Goal: Obtain resource: Download file/media

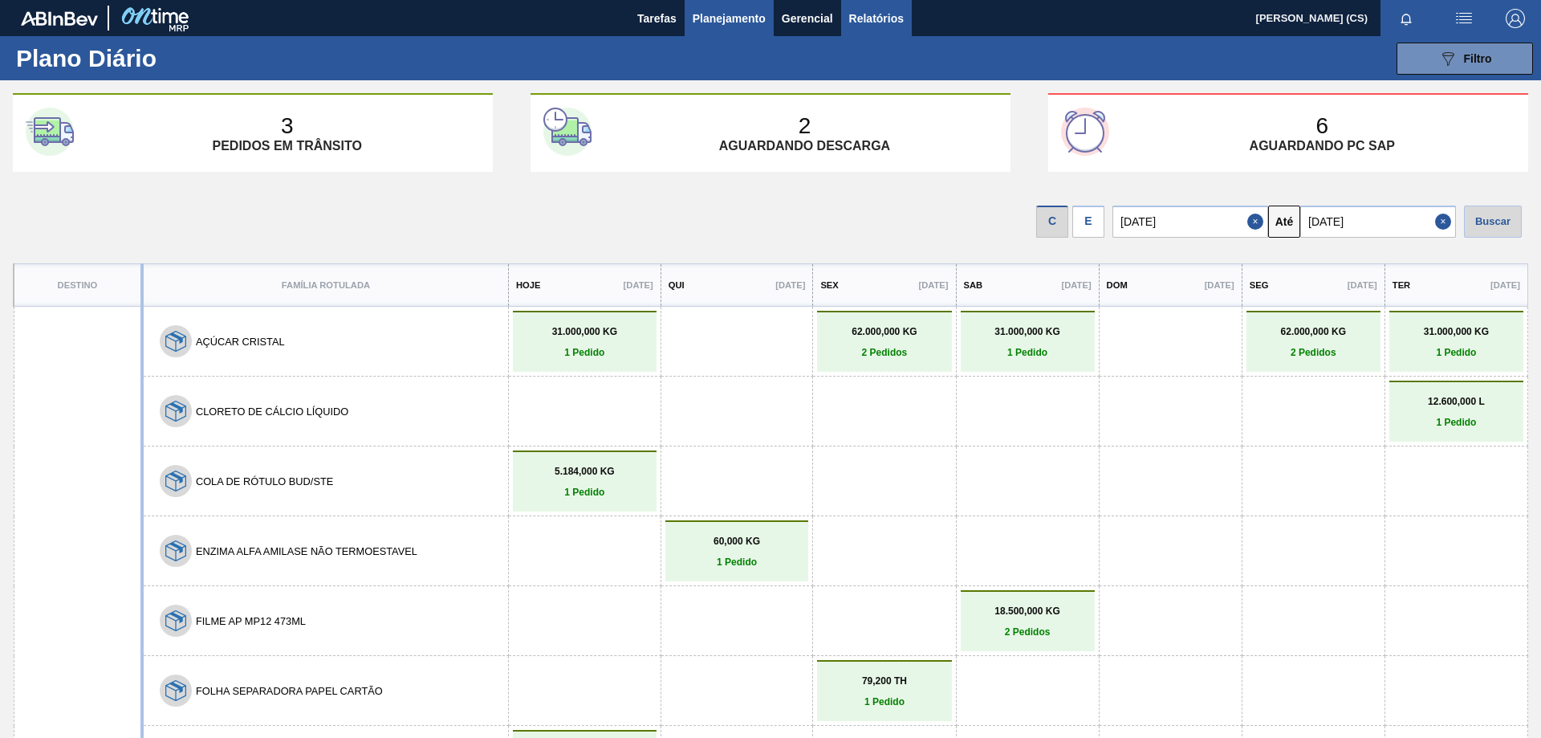
click at [868, 14] on span "Relatórios" at bounding box center [876, 18] width 55 height 19
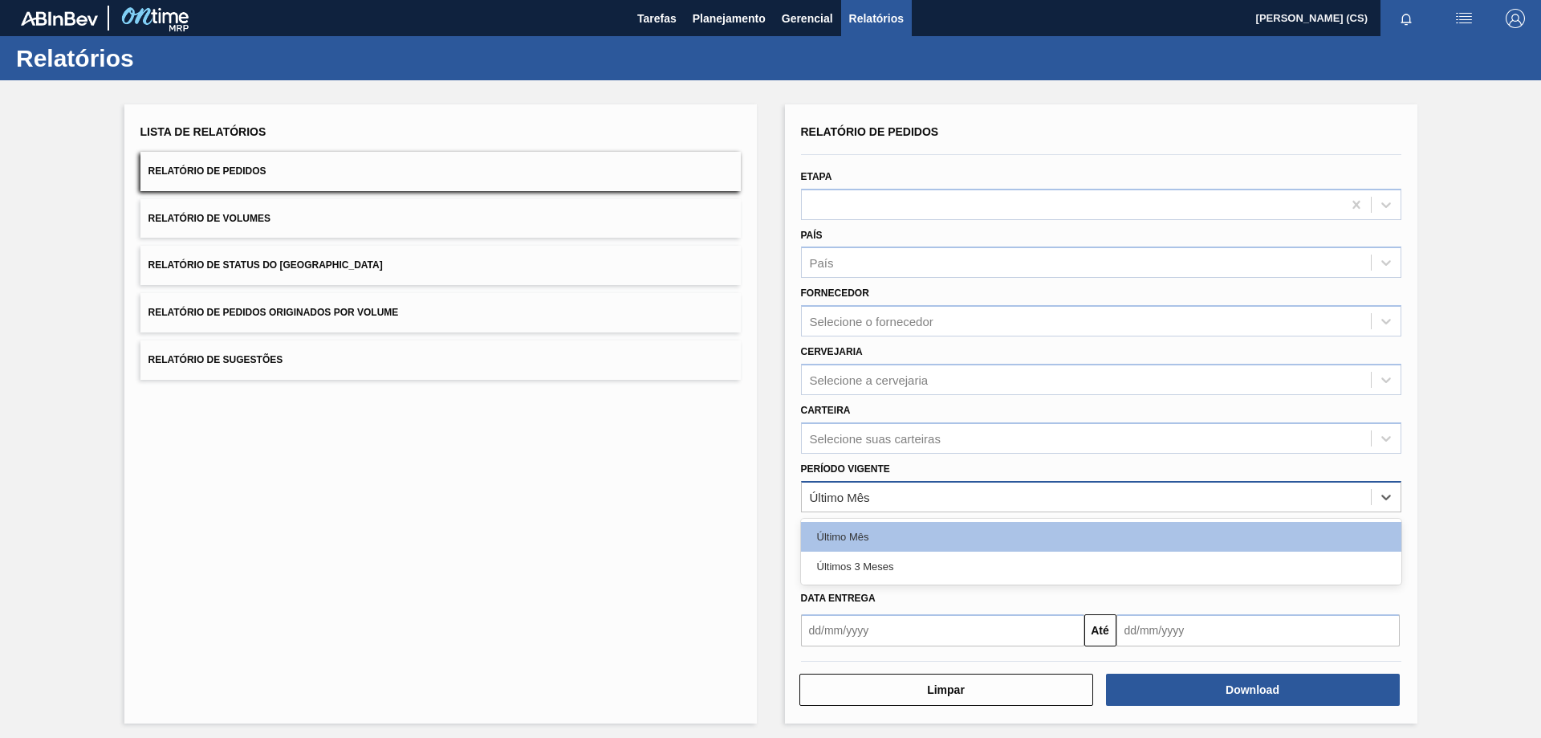
click at [852, 499] on div "Último Mês" at bounding box center [840, 497] width 60 height 14
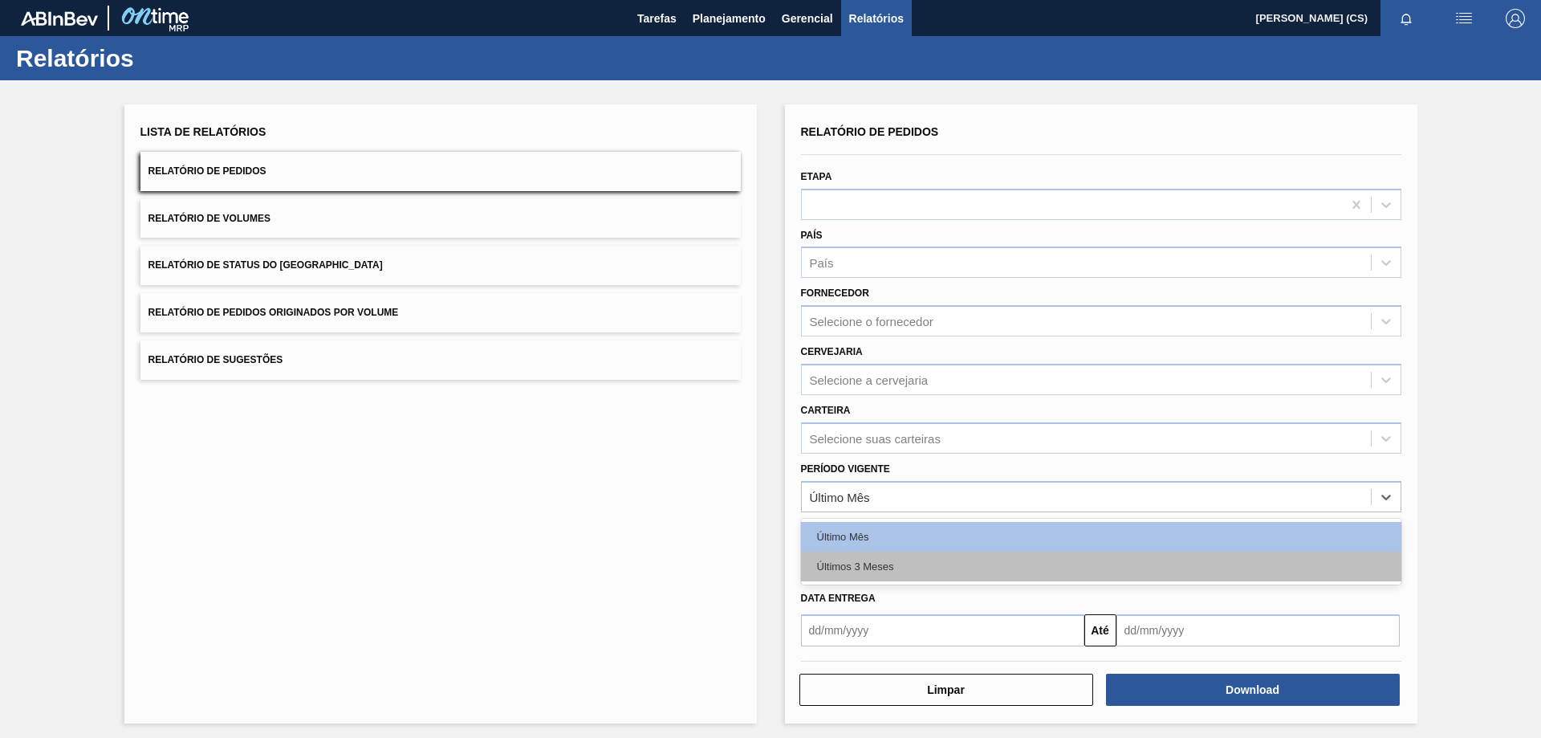
click at [844, 566] on div "Últimos 3 Meses" at bounding box center [1101, 566] width 600 height 30
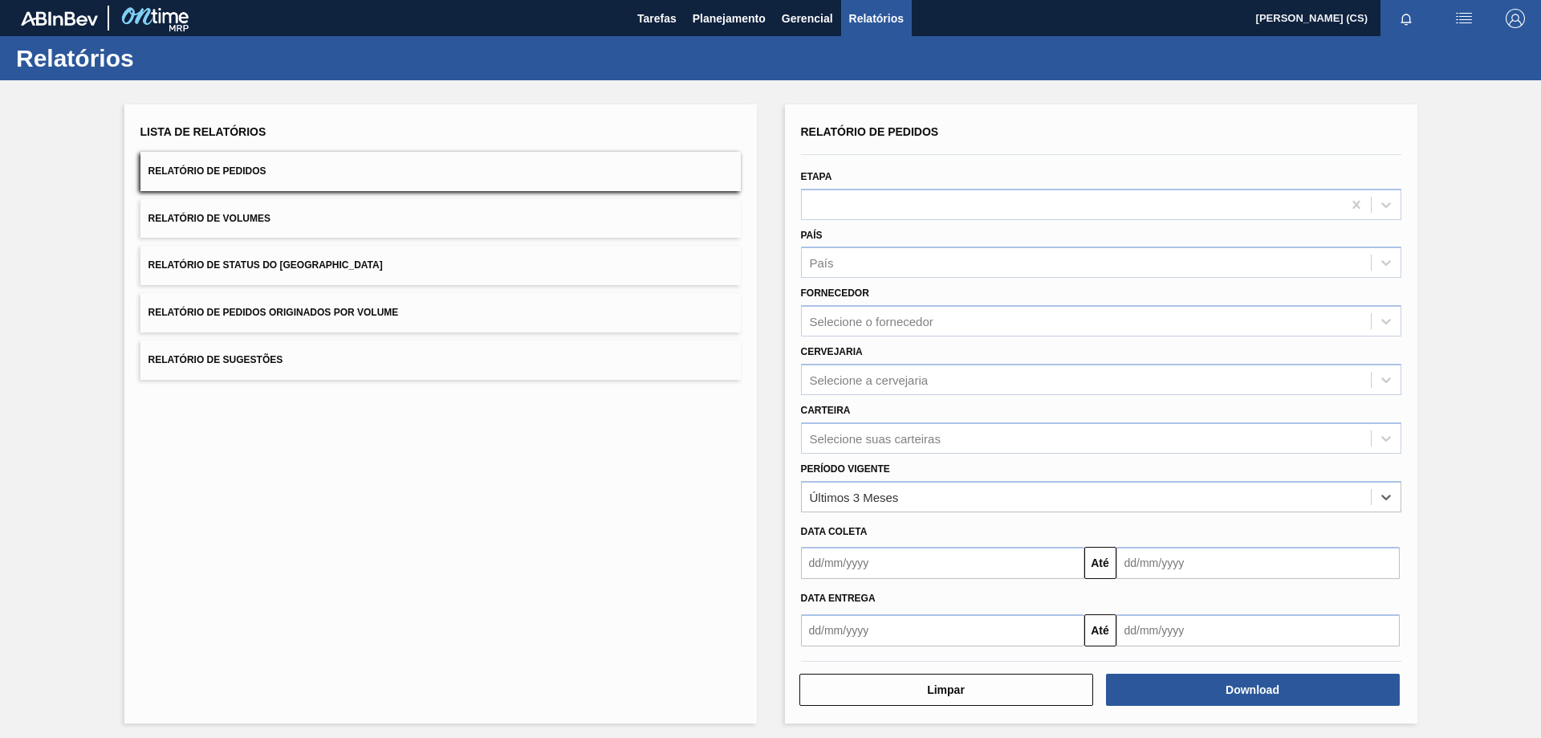
scroll to position [6, 0]
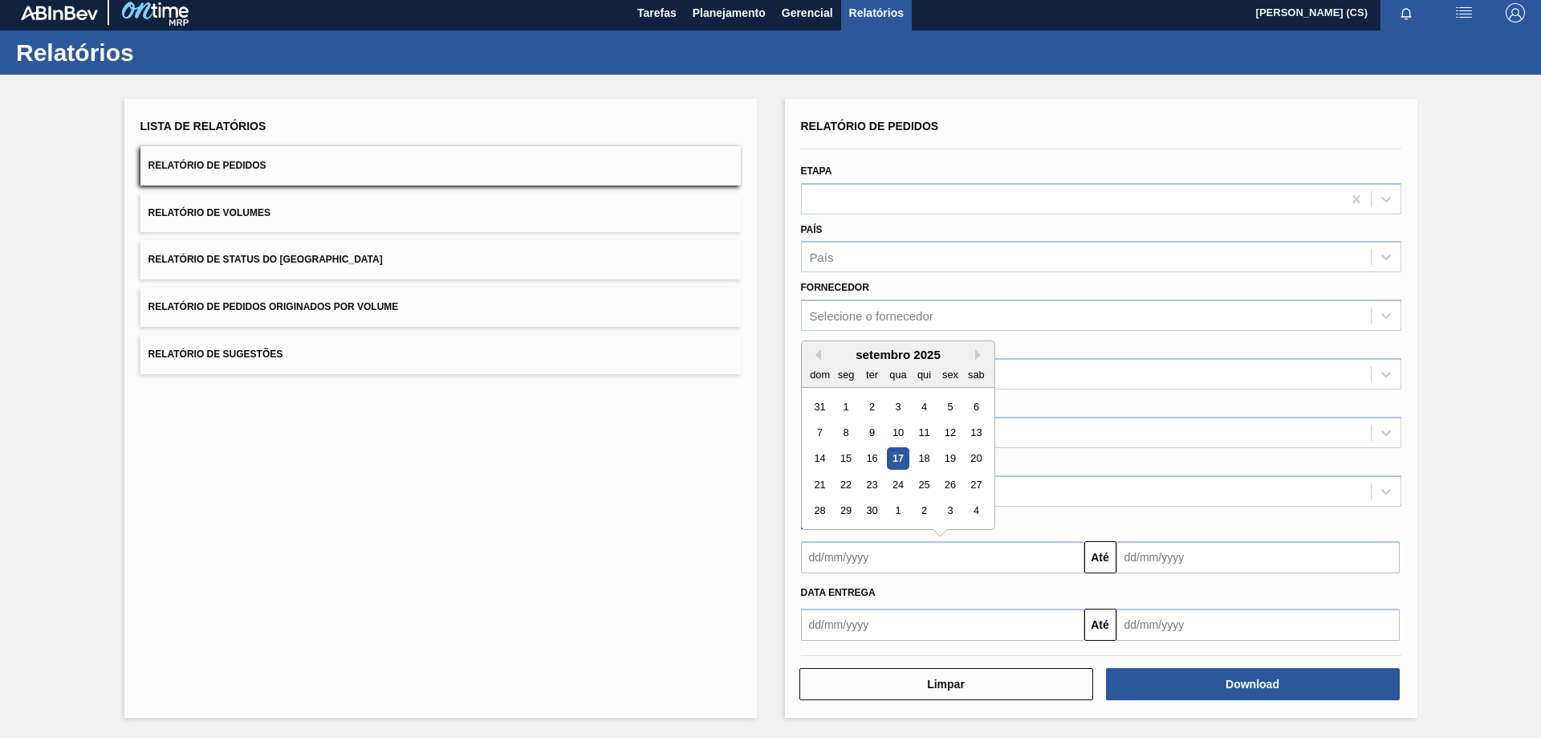
click at [831, 558] on input "text" at bounding box center [942, 557] width 283 height 32
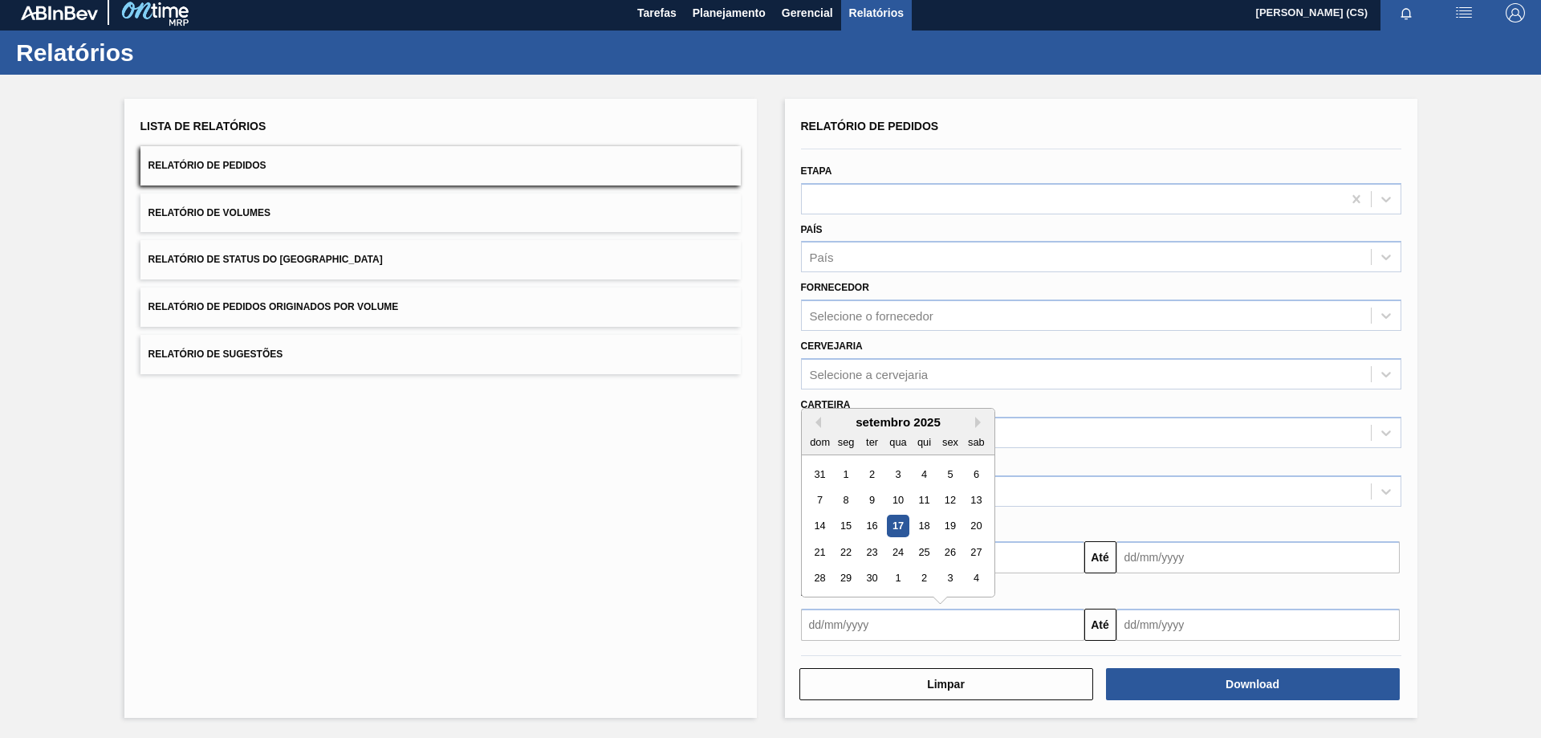
click at [836, 624] on input "text" at bounding box center [942, 624] width 283 height 32
click at [1065, 517] on div "Data coleta" at bounding box center [1101, 525] width 613 height 23
click at [861, 619] on input "text" at bounding box center [942, 624] width 283 height 32
click at [842, 547] on div "22" at bounding box center [846, 552] width 22 height 22
type input "[DATE]"
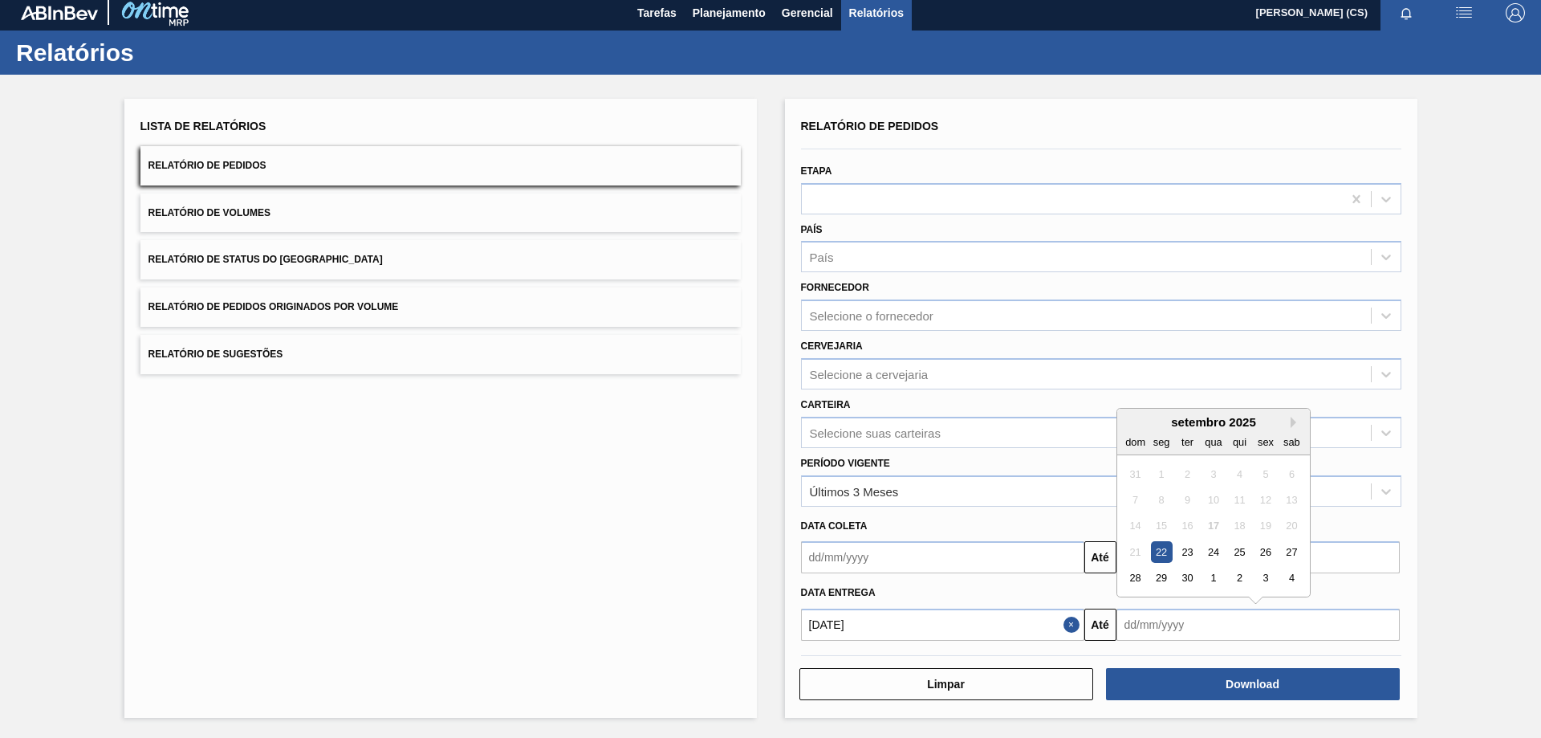
click at [1192, 633] on input "text" at bounding box center [1257, 624] width 283 height 32
click at [1295, 576] on div "4" at bounding box center [1291, 578] width 22 height 22
type input "[DATE]"
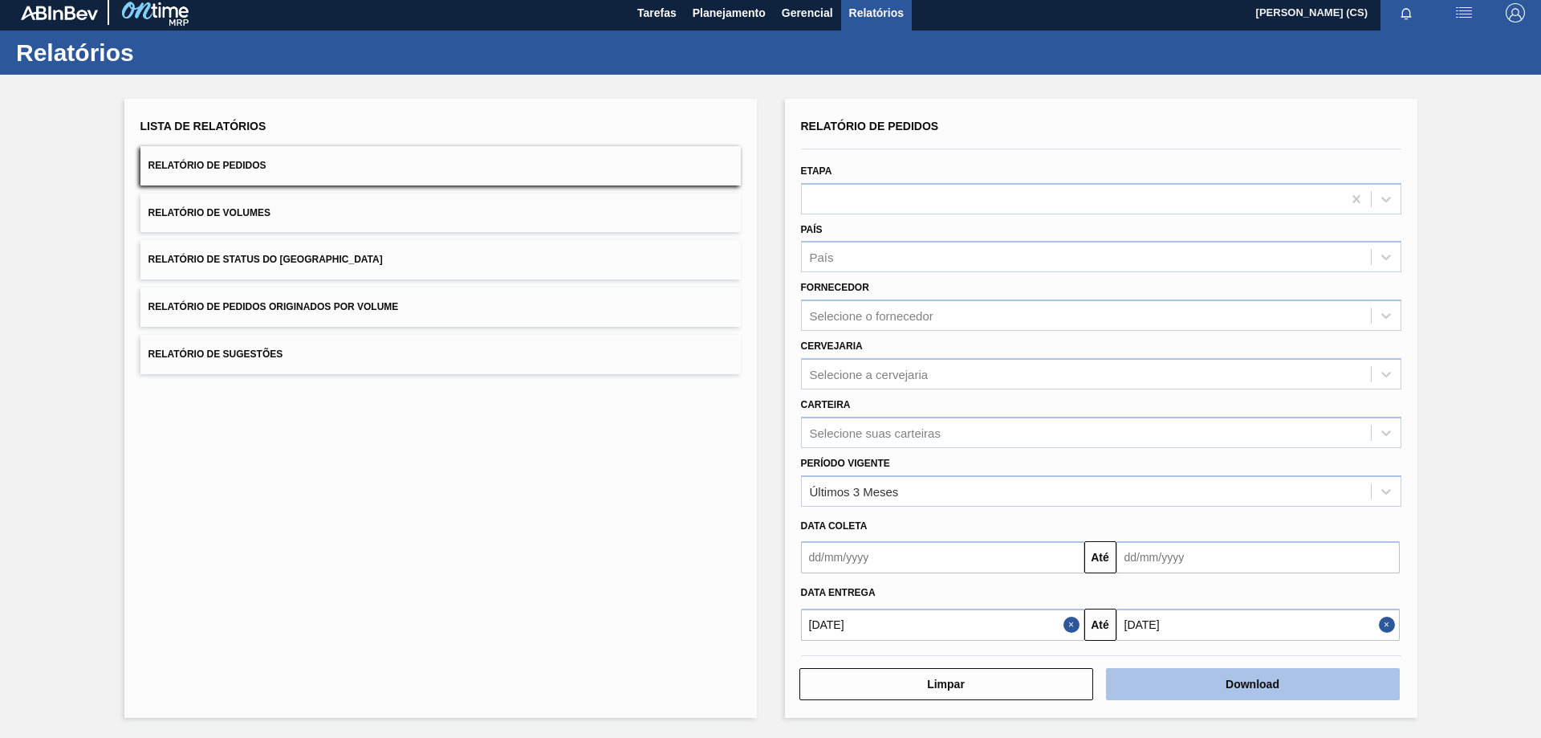
click at [1235, 688] on button "Download" at bounding box center [1253, 684] width 294 height 32
